Goal: Task Accomplishment & Management: Manage account settings

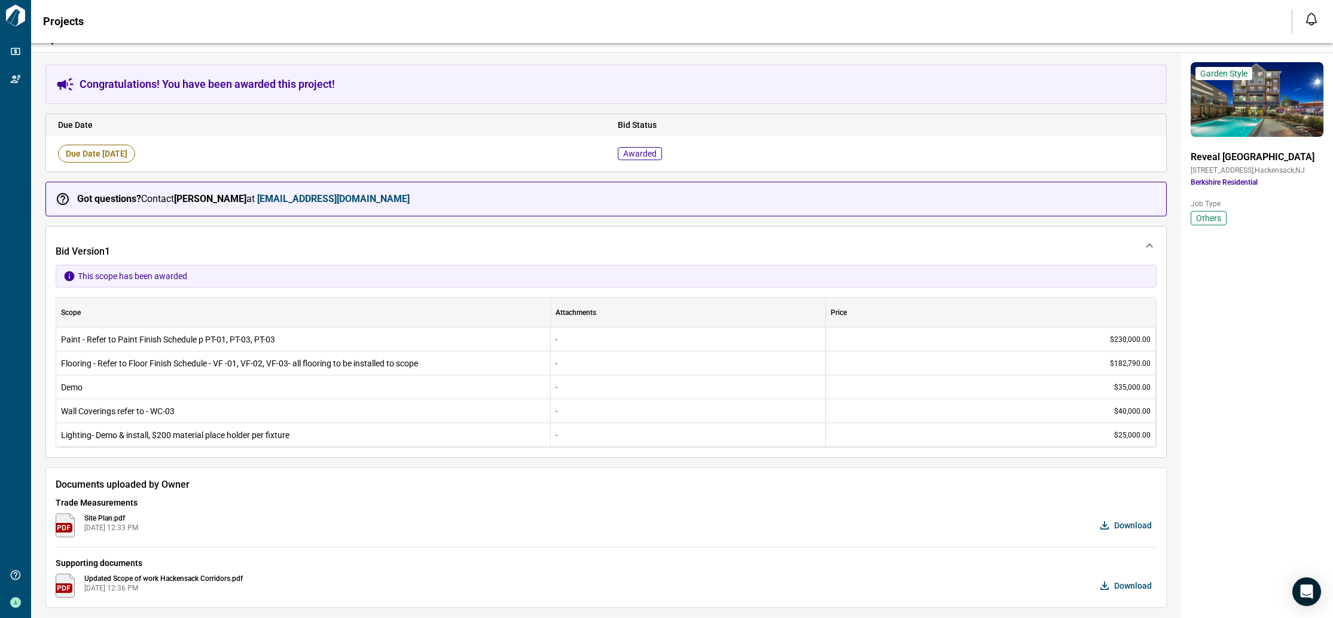
scroll to position [16, 0]
drag, startPoint x: 156, startPoint y: 436, endPoint x: 295, endPoint y: 432, distance: 138.8
click at [295, 432] on span "Lighting- Demo & install, $200 material place holder per fixture" at bounding box center [303, 434] width 485 height 12
click at [103, 440] on div "Lighting- Demo & install, $200 material place holder per fixture" at bounding box center [303, 434] width 495 height 24
click at [108, 435] on span "Lighting- Demo & install, $200 material place holder per fixture" at bounding box center [303, 434] width 485 height 12
